Goal: Complete application form: Complete application form

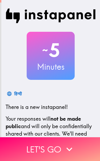
click at [34, 149] on button "Let's go" at bounding box center [50, 149] width 100 height 24
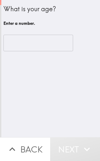
click at [52, 39] on input "number" at bounding box center [38, 43] width 70 height 17
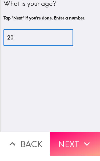
type input "20"
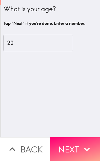
click at [71, 141] on button "Next" at bounding box center [75, 149] width 50 height 24
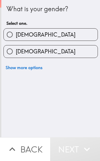
click at [67, 50] on label "[DEMOGRAPHIC_DATA]" at bounding box center [51, 51] width 94 height 12
click at [16, 50] on input "[DEMOGRAPHIC_DATA]" at bounding box center [10, 51] width 12 height 12
radio input "true"
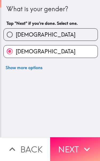
click at [67, 145] on button "Next" at bounding box center [75, 149] width 50 height 24
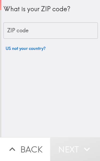
click at [76, 34] on input "ZIP code" at bounding box center [50, 30] width 94 height 17
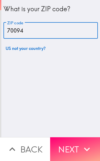
type input "70094"
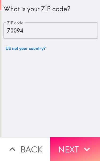
click at [69, 146] on button "Next" at bounding box center [75, 149] width 50 height 24
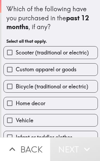
click at [82, 70] on label "Custom apparel or goods" at bounding box center [51, 69] width 94 height 12
click at [16, 70] on input "Custom apparel or goods" at bounding box center [10, 69] width 12 height 12
checkbox input "true"
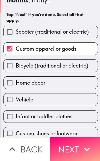
scroll to position [27, 0]
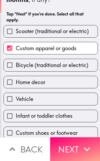
click at [70, 85] on label "Home decor" at bounding box center [51, 82] width 94 height 12
click at [16, 85] on input "Home decor" at bounding box center [10, 82] width 12 height 12
checkbox input "true"
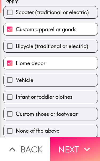
scroll to position [47, 0]
click at [62, 115] on span "Custom shoes or footwear" at bounding box center [47, 113] width 62 height 7
click at [16, 115] on input "Custom shoes or footwear" at bounding box center [10, 114] width 12 height 12
checkbox input "true"
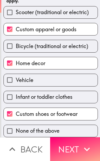
click at [77, 48] on span "Bicycle (traditional or electric)" at bounding box center [52, 45] width 73 height 7
click at [16, 48] on input "Bicycle (traditional or electric)" at bounding box center [10, 46] width 12 height 12
checkbox input "true"
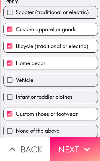
click at [84, 15] on label "Scooter (traditional or electric)" at bounding box center [51, 12] width 94 height 12
click at [16, 15] on input "Scooter (traditional or electric)" at bounding box center [10, 12] width 12 height 12
checkbox input "true"
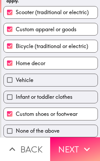
click at [84, 148] on icon "button" at bounding box center [87, 149] width 12 height 12
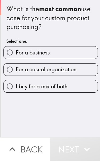
click at [82, 74] on label "For a casual organization" at bounding box center [51, 69] width 94 height 12
click at [16, 74] on input "For a casual organization" at bounding box center [10, 69] width 12 height 12
radio input "true"
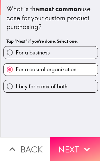
click at [77, 150] on button "Next" at bounding box center [75, 149] width 50 height 24
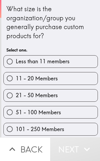
click at [78, 57] on label "Less than 11 members" at bounding box center [51, 61] width 94 height 12
click at [16, 57] on input "Less than 11 members" at bounding box center [10, 61] width 12 height 12
radio input "true"
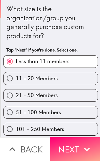
click at [71, 149] on button "Next" at bounding box center [75, 149] width 50 height 24
